Goal: Information Seeking & Learning: Learn about a topic

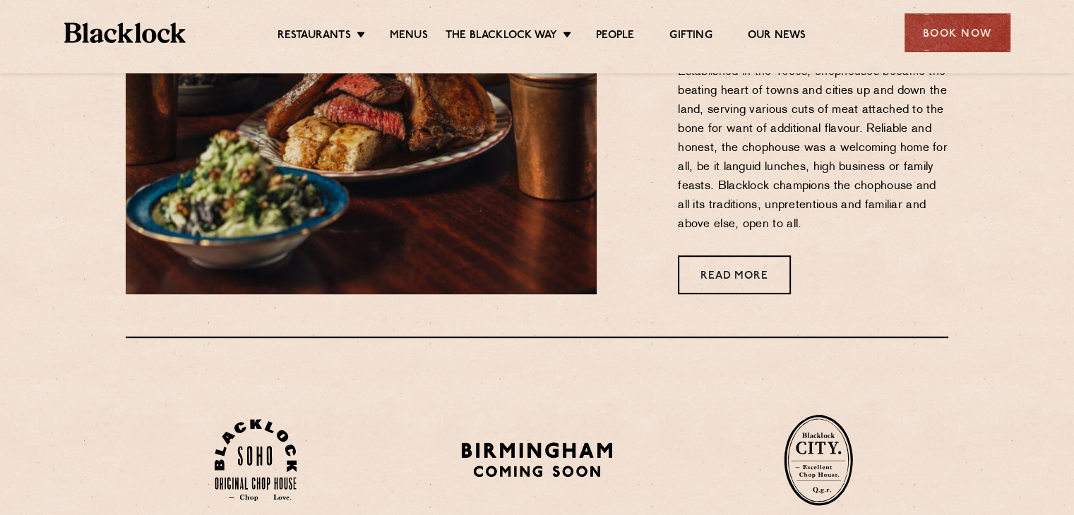
scroll to position [668, 0]
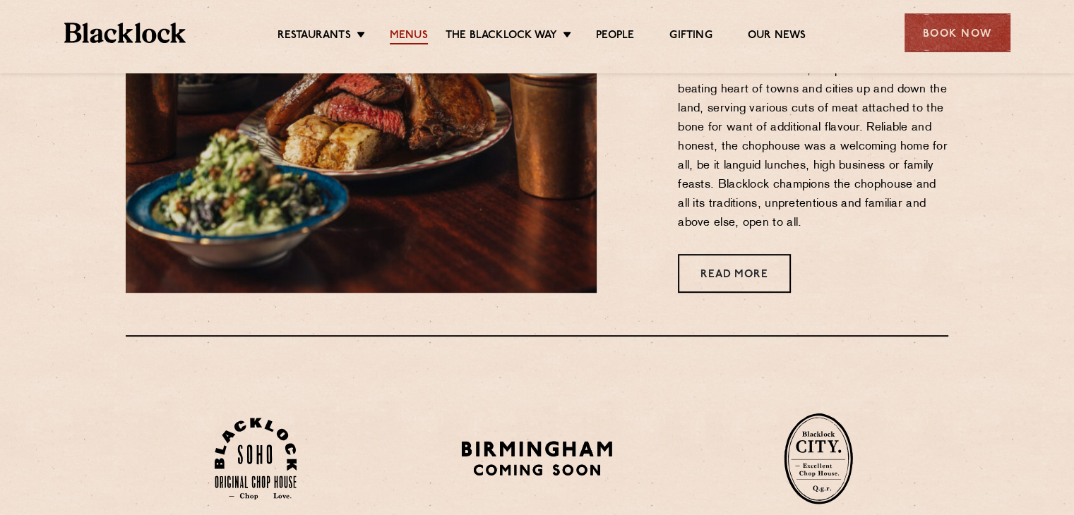
click at [394, 31] on link "Menus" at bounding box center [409, 37] width 38 height 16
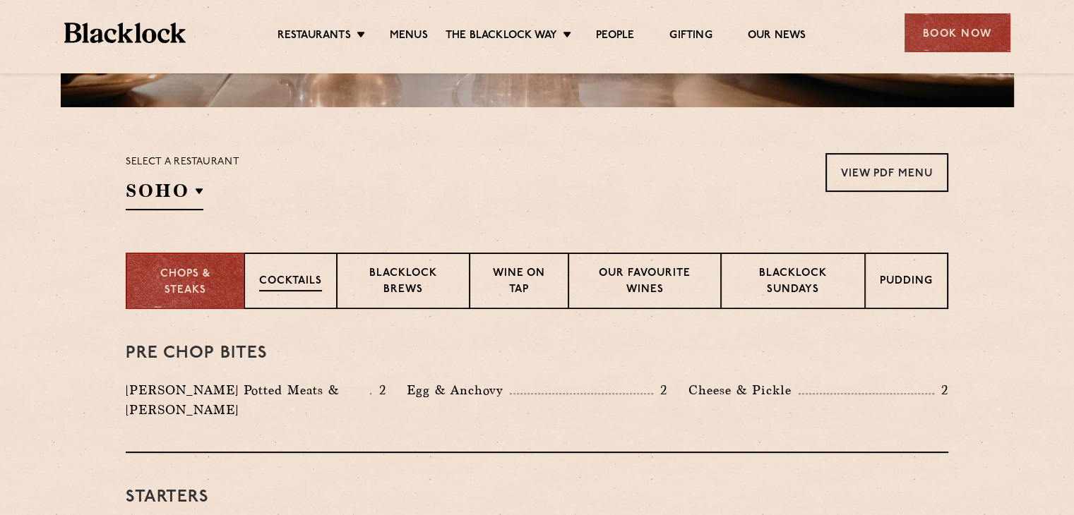
scroll to position [393, 0]
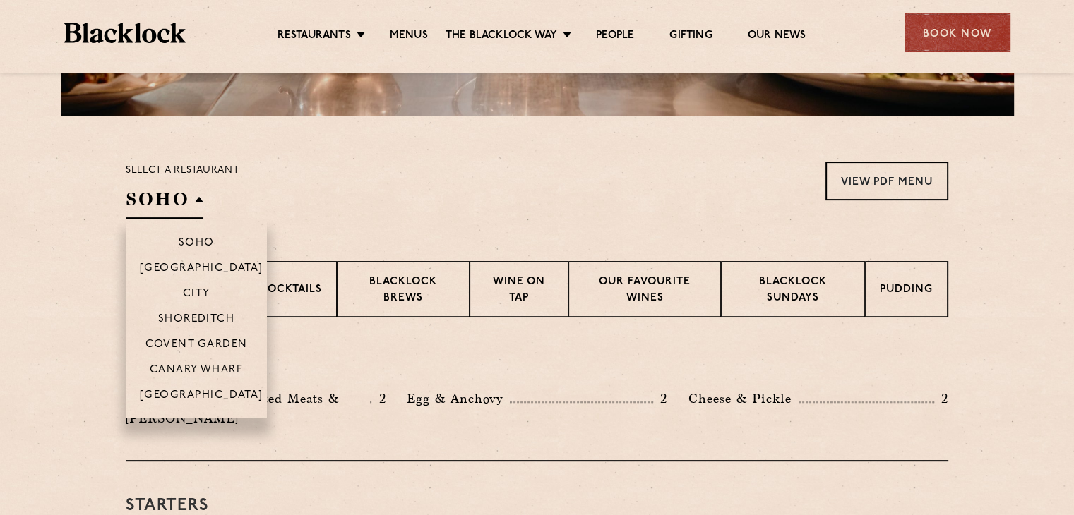
click at [179, 193] on h2 "SOHO" at bounding box center [165, 203] width 78 height 32
click at [220, 397] on p "[GEOGRAPHIC_DATA]" at bounding box center [202, 397] width 124 height 14
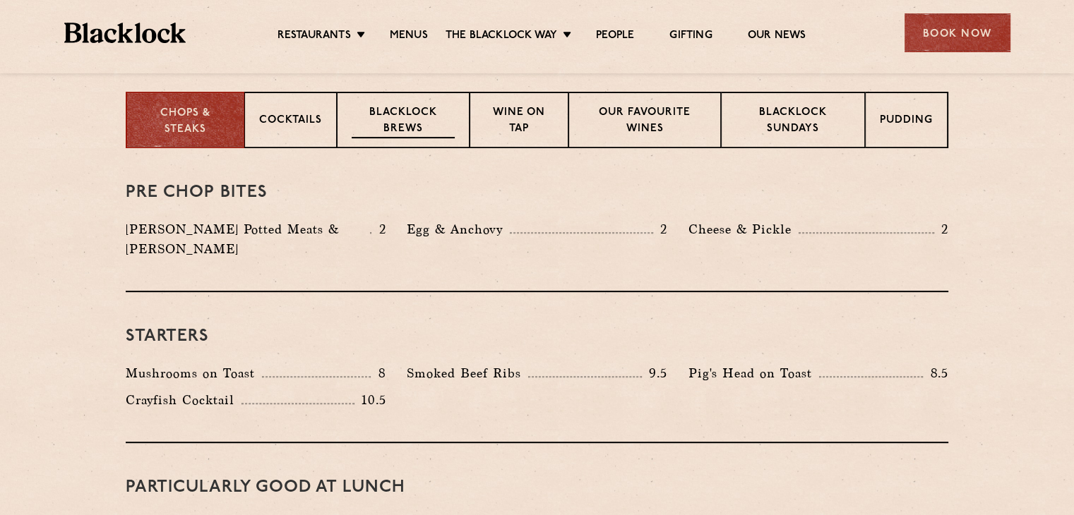
scroll to position [562, 0]
click at [911, 133] on div "Pudding" at bounding box center [907, 120] width 83 height 56
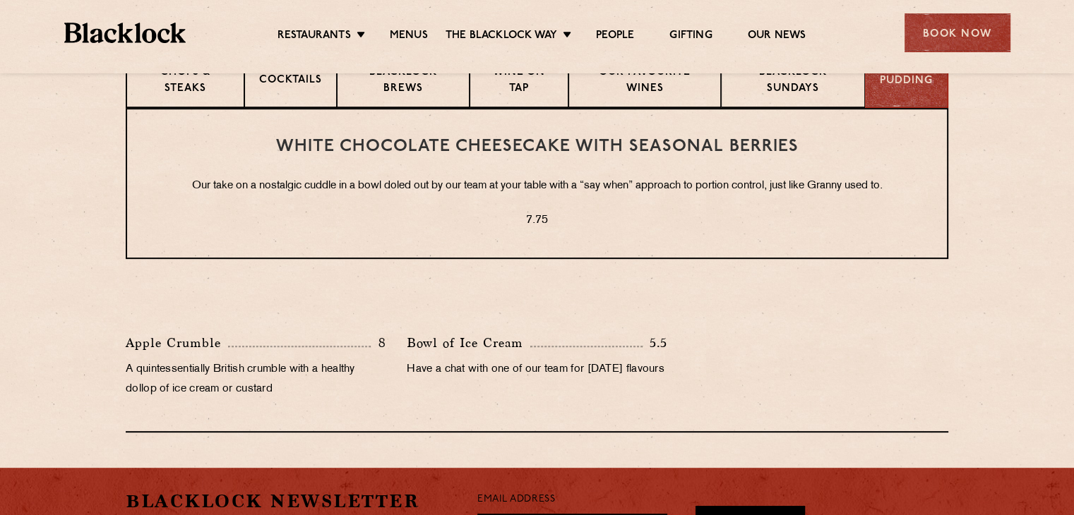
scroll to position [602, 0]
